Goal: Task Accomplishment & Management: Use online tool/utility

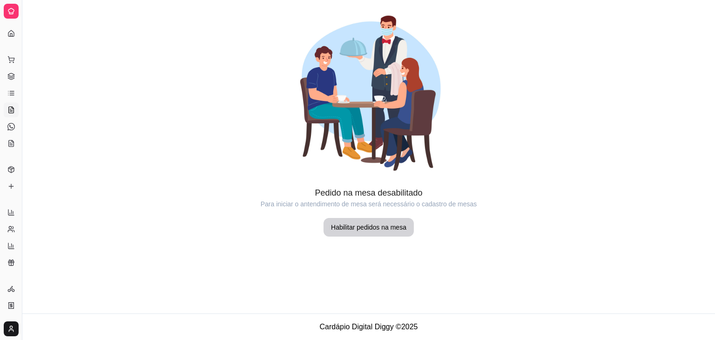
click at [10, 38] on div "Dia a dia" at bounding box center [11, 44] width 14 height 15
click at [11, 37] on div "Dia a dia" at bounding box center [11, 44] width 14 height 15
click at [19, 45] on button "Toggle Sidebar" at bounding box center [21, 170] width 7 height 340
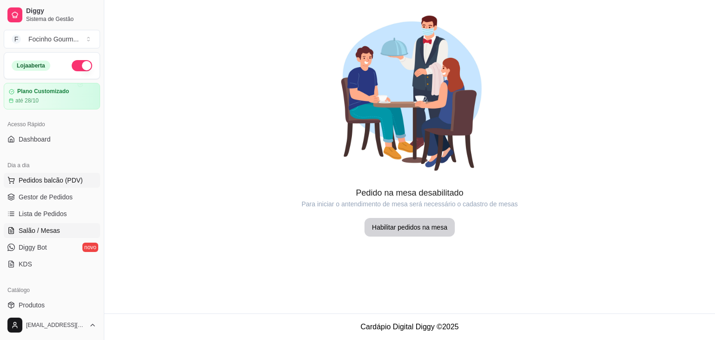
click at [50, 180] on span "Pedidos balcão (PDV)" at bounding box center [51, 180] width 64 height 9
click at [50, 180] on body "Diggy Sistema de Gestão F Focinho Gourm ... Loja aberta Plano Customizado até 2…" at bounding box center [357, 170] width 715 height 340
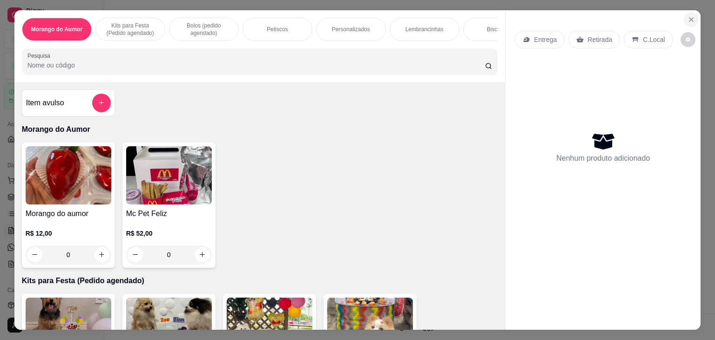
click at [688, 18] on icon "Close" at bounding box center [691, 19] width 7 height 7
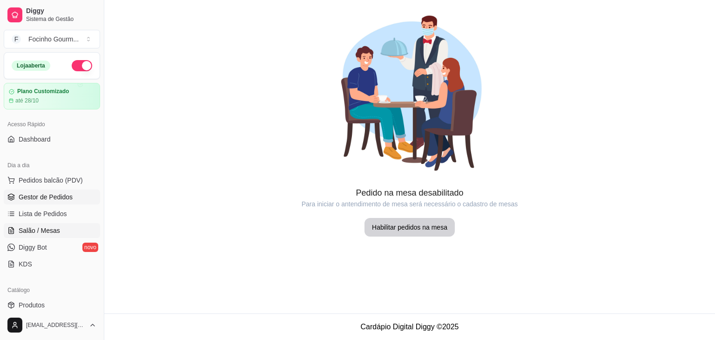
click at [53, 198] on span "Gestor de Pedidos" at bounding box center [46, 196] width 54 height 9
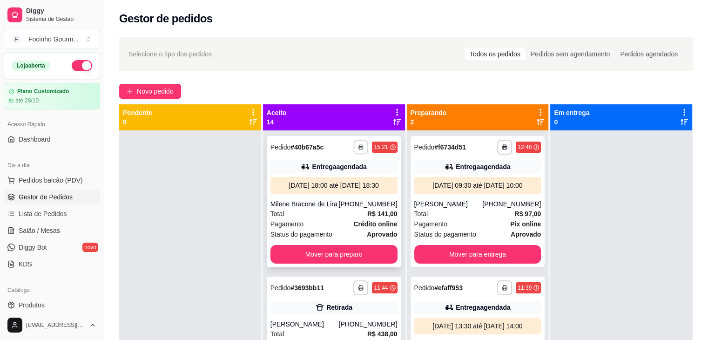
click at [359, 147] on icon "button" at bounding box center [362, 147] width 6 height 6
click at [327, 181] on button "Impressora" at bounding box center [325, 179] width 65 height 14
click at [566, 8] on div "Gestor de pedidos" at bounding box center [406, 16] width 604 height 32
click at [358, 148] on icon "button" at bounding box center [361, 147] width 6 height 6
click at [325, 186] on button "Impressora" at bounding box center [326, 179] width 68 height 15
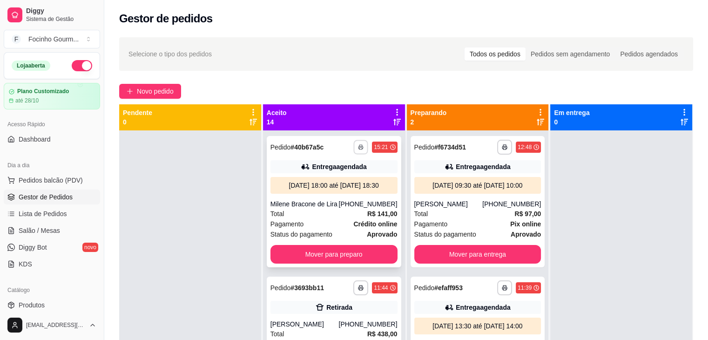
click at [359, 148] on icon "button" at bounding box center [362, 147] width 6 height 6
click at [338, 169] on div "Escolha a impressora Impressora" at bounding box center [326, 173] width 77 height 32
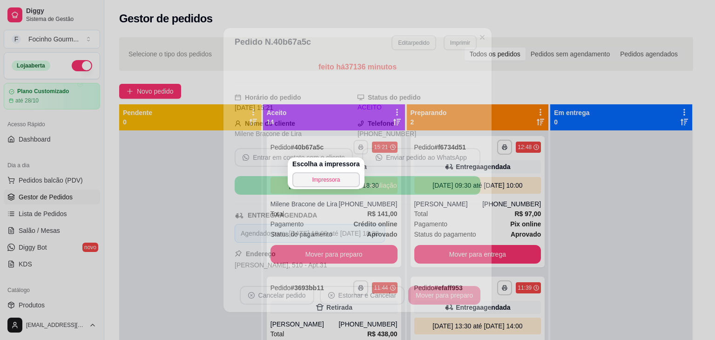
click at [337, 166] on h4 "Escolha a impressora" at bounding box center [326, 163] width 68 height 9
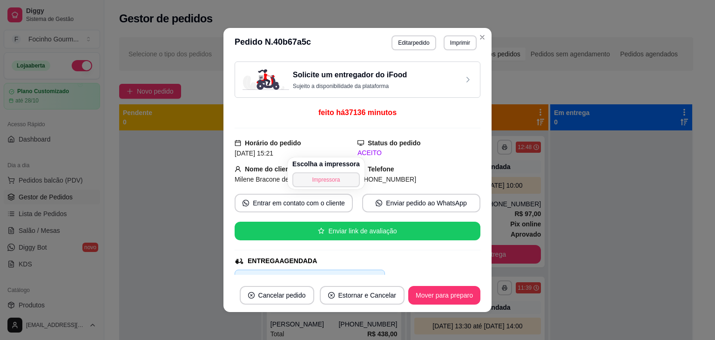
click at [337, 177] on button "Impressora" at bounding box center [326, 179] width 68 height 15
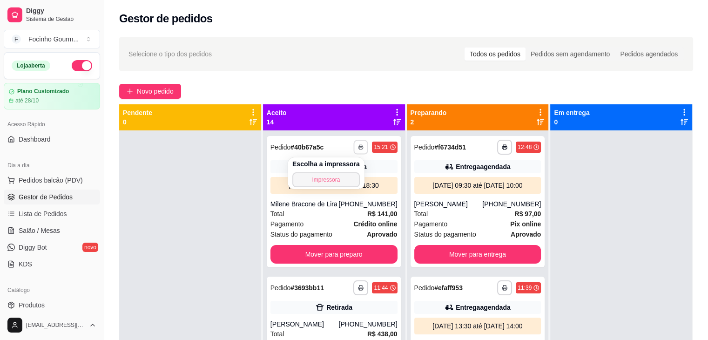
click at [327, 182] on button "Impressora" at bounding box center [326, 179] width 68 height 15
click at [374, 150] on div "15:21" at bounding box center [381, 146] width 14 height 7
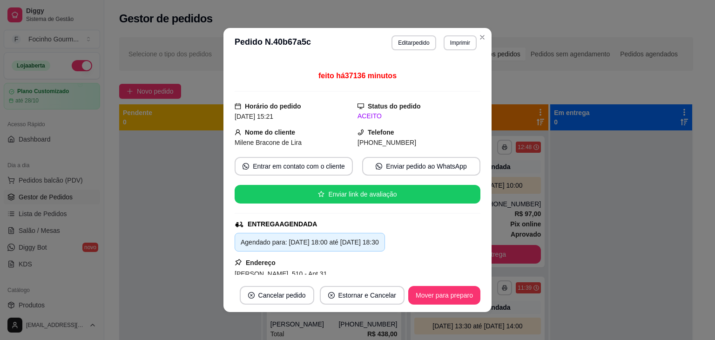
scroll to position [41, 0]
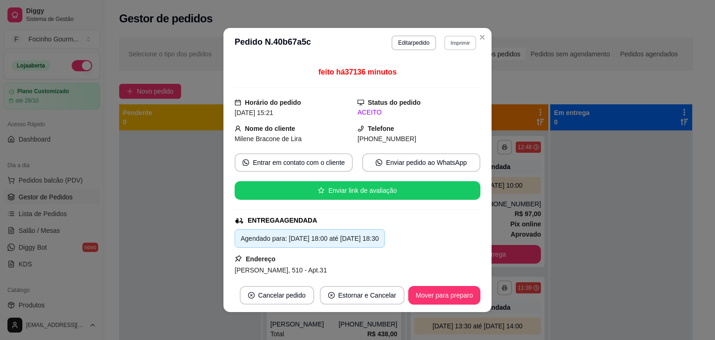
click at [452, 43] on button "Imprimir" at bounding box center [460, 42] width 32 height 14
click at [437, 76] on button "Impressora" at bounding box center [440, 75] width 68 height 15
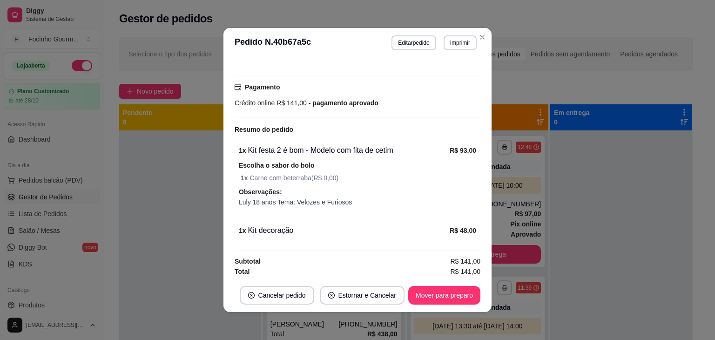
scroll to position [108, 0]
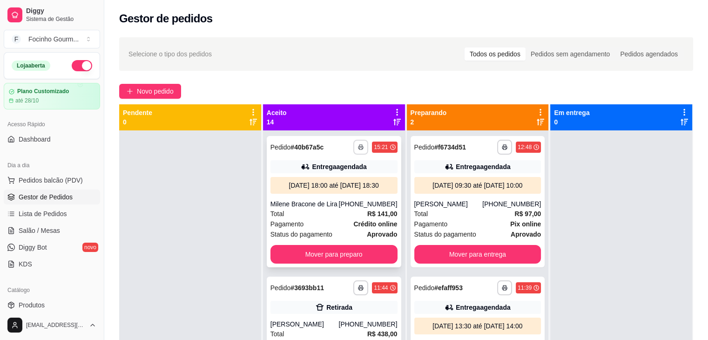
click at [356, 147] on button "button" at bounding box center [360, 147] width 15 height 15
click at [329, 187] on div "Escolha a impressora Impressora" at bounding box center [326, 173] width 77 height 32
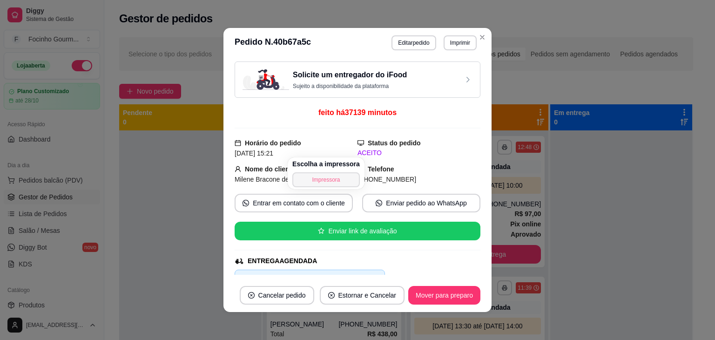
click at [328, 186] on button "Impressora" at bounding box center [326, 179] width 68 height 15
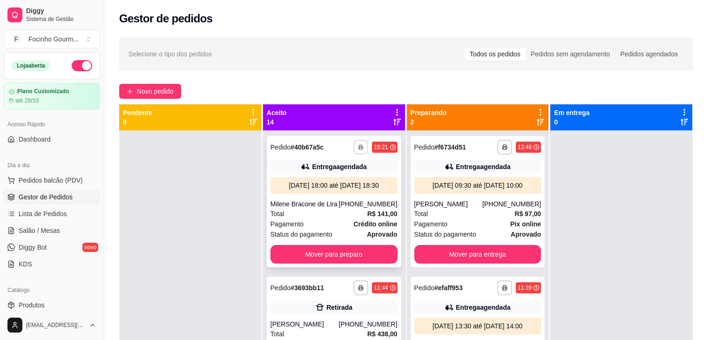
click at [359, 149] on icon "button" at bounding box center [362, 147] width 6 height 6
click at [358, 149] on icon "button" at bounding box center [361, 147] width 6 height 6
click at [323, 181] on button "Impressora" at bounding box center [326, 179] width 68 height 15
click at [558, 75] on div "**********" at bounding box center [406, 244] width 604 height 424
click at [359, 145] on icon "button" at bounding box center [362, 147] width 6 height 6
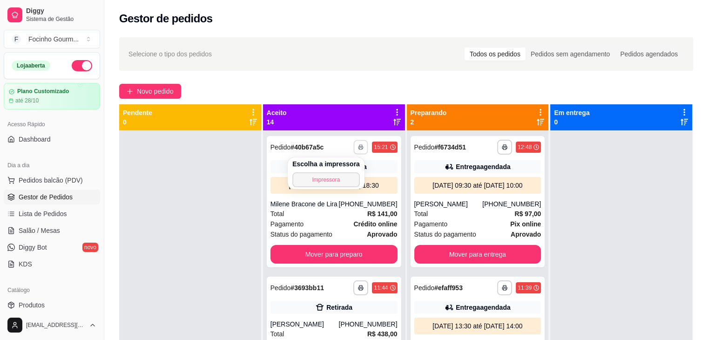
click at [320, 182] on button "Impressora" at bounding box center [326, 179] width 68 height 15
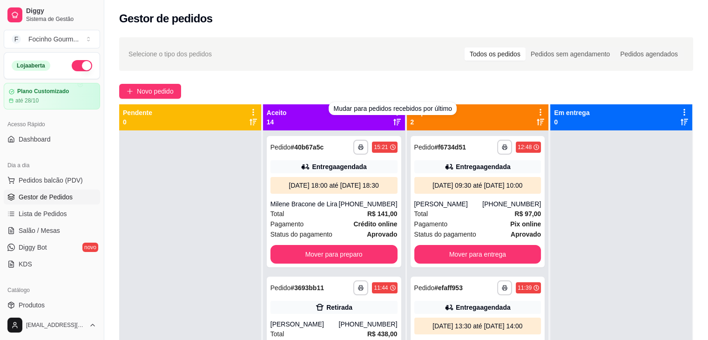
click at [367, 124] on div "Aceito 14" at bounding box center [334, 117] width 135 height 19
click at [396, 112] on icon at bounding box center [397, 112] width 2 height 7
click at [396, 112] on icon at bounding box center [396, 112] width 1 height 7
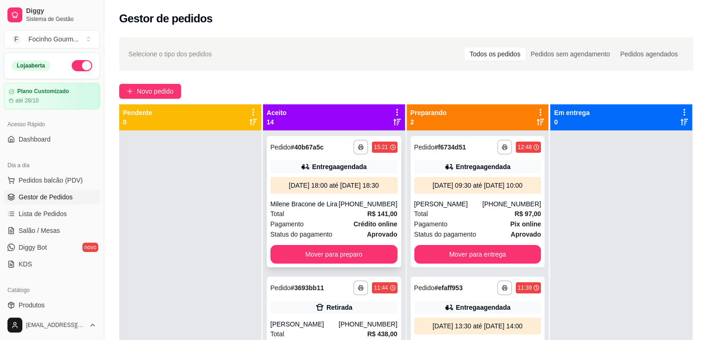
click at [337, 239] on div "Status do pagamento aprovado" at bounding box center [334, 234] width 127 height 10
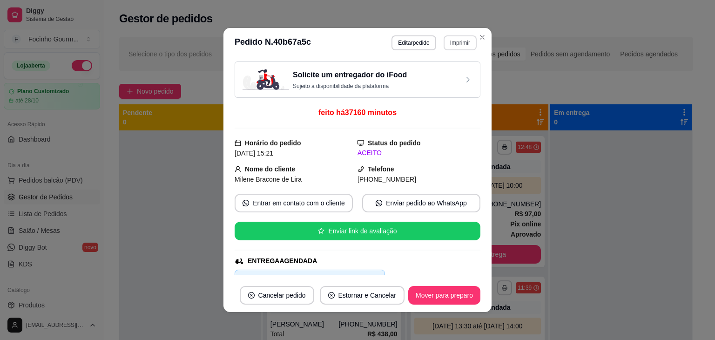
click at [454, 43] on button "Imprimir" at bounding box center [460, 42] width 33 height 15
click at [440, 79] on button "Impressora" at bounding box center [440, 75] width 65 height 14
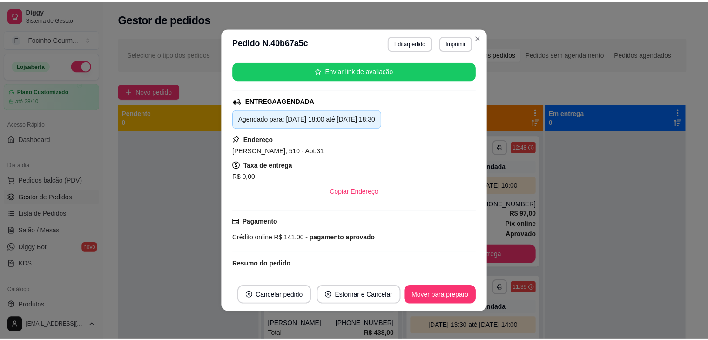
scroll to position [0, 0]
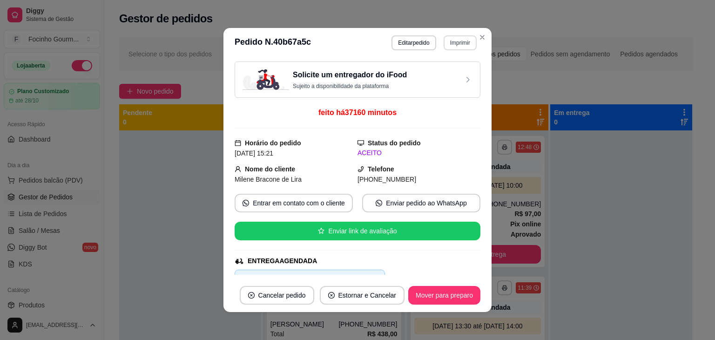
click at [454, 41] on button "Imprimir" at bounding box center [460, 42] width 33 height 15
click at [432, 69] on button "Impressora" at bounding box center [439, 75] width 65 height 14
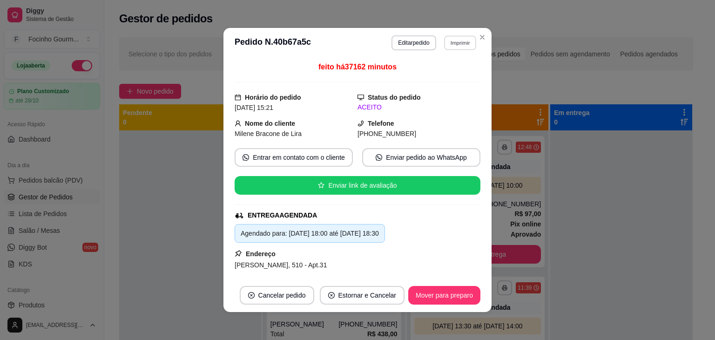
click at [467, 41] on button "Imprimir" at bounding box center [460, 42] width 32 height 14
click at [431, 79] on button "Impressora" at bounding box center [440, 75] width 68 height 15
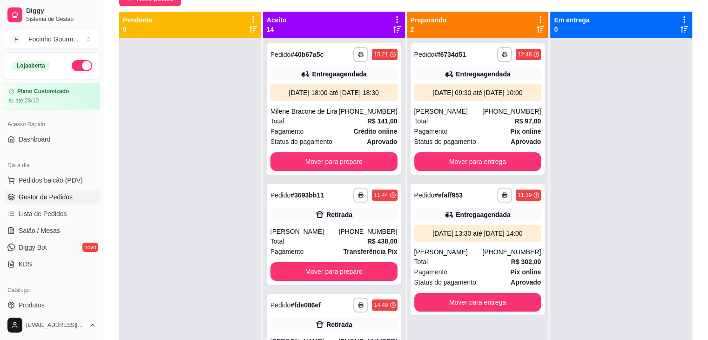
scroll to position [26, 0]
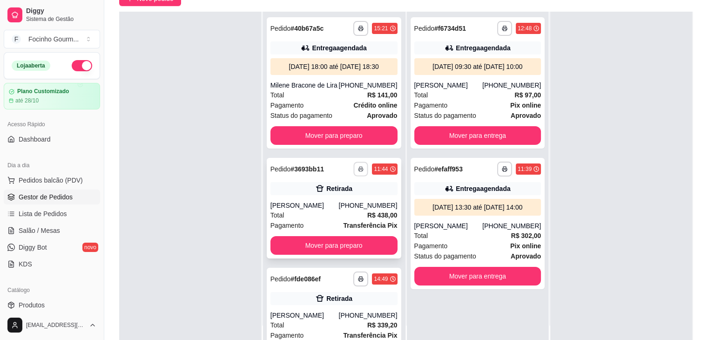
click at [360, 171] on rect "button" at bounding box center [361, 170] width 3 height 2
click at [334, 210] on button "Impressora" at bounding box center [325, 210] width 65 height 14
click at [353, 176] on button "button" at bounding box center [360, 169] width 15 height 15
click at [332, 211] on button "Impressora" at bounding box center [325, 210] width 65 height 14
click at [359, 282] on icon "button" at bounding box center [362, 279] width 6 height 6
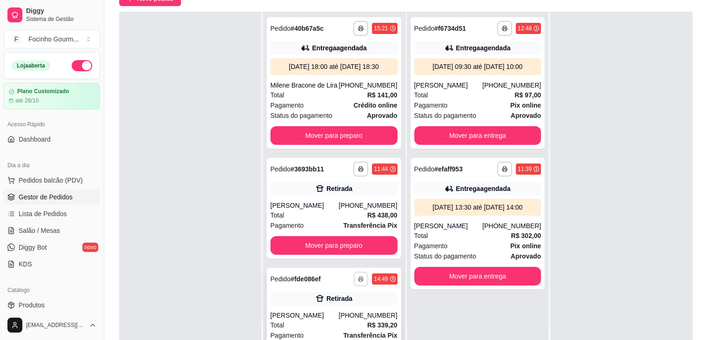
click at [359, 282] on icon "button" at bounding box center [362, 279] width 6 height 6
